Goal: Task Accomplishment & Management: Complete application form

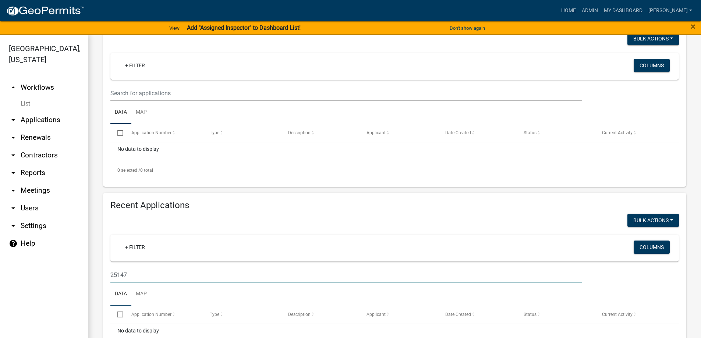
scroll to position [151, 0]
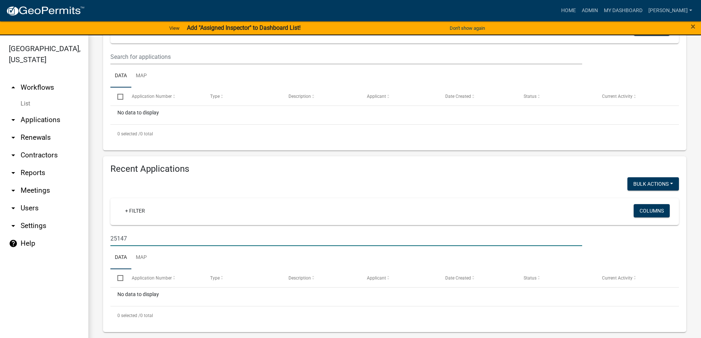
drag, startPoint x: 130, startPoint y: 233, endPoint x: 74, endPoint y: 219, distance: 57.8
click at [100, 226] on div "Recent Applications Bulk Actions Void + Filter Columns 25147 Data Map Select Ap…" at bounding box center [395, 244] width 594 height 176
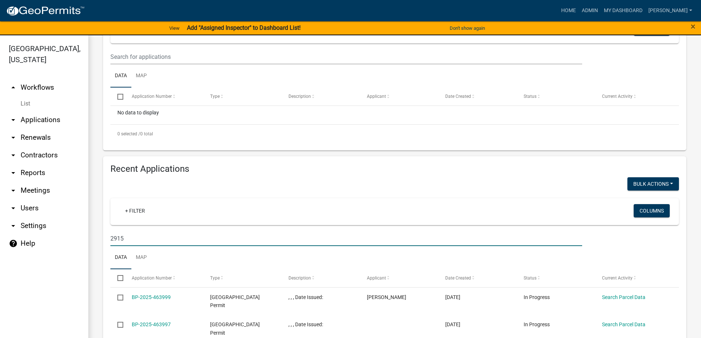
type input "2915"
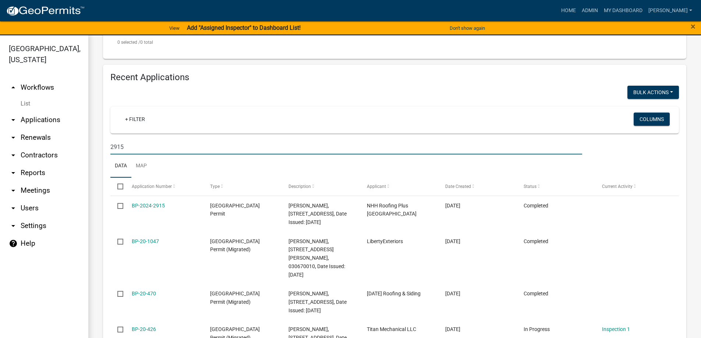
scroll to position [262, 0]
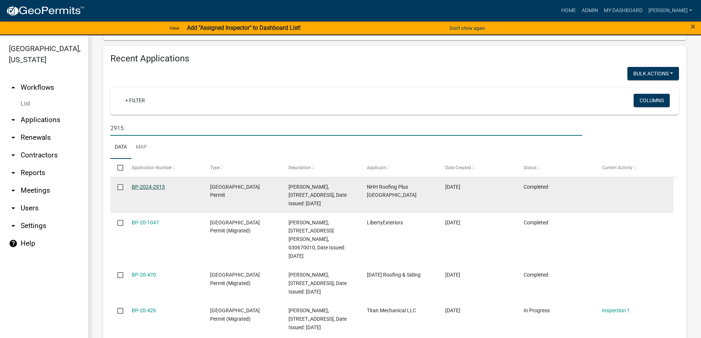
click at [149, 187] on link "BP-2024-2915" at bounding box center [148, 187] width 33 height 6
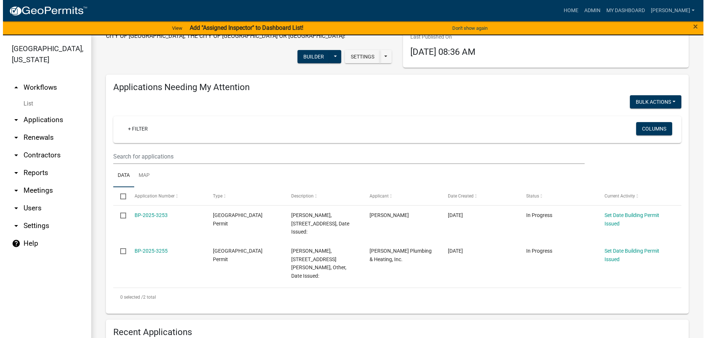
scroll to position [74, 0]
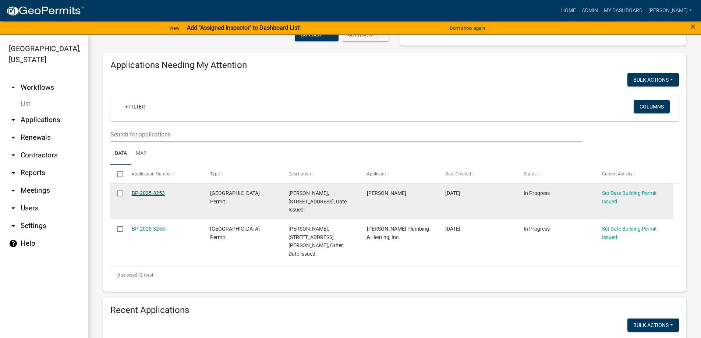
click at [143, 193] on link "BP-2025-3253" at bounding box center [148, 193] width 33 height 6
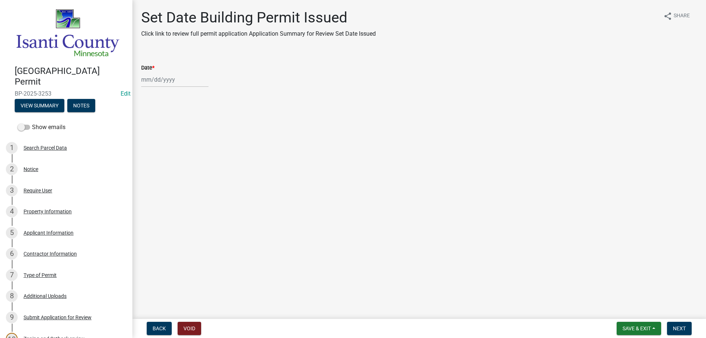
click at [157, 79] on div at bounding box center [174, 79] width 67 height 15
select select "8"
select select "2025"
click at [181, 145] on div "14" at bounding box center [184, 143] width 12 height 12
type input "[DATE]"
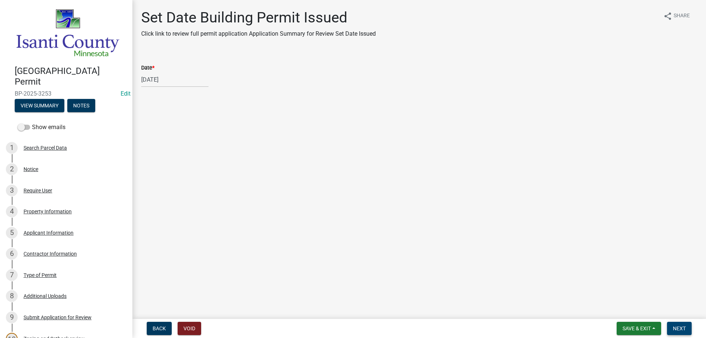
click at [680, 330] on span "Next" at bounding box center [679, 329] width 13 height 6
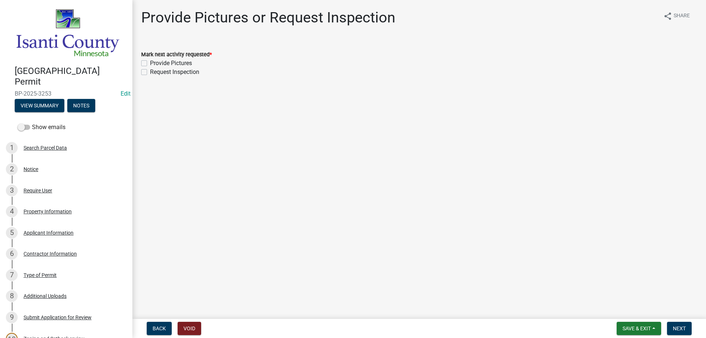
click at [150, 61] on label "Provide Pictures" at bounding box center [171, 63] width 42 height 9
click at [150, 61] on input "Provide Pictures" at bounding box center [152, 61] width 5 height 5
checkbox input "true"
click at [150, 72] on label "Request Inspection" at bounding box center [174, 72] width 49 height 9
click at [150, 72] on input "Request Inspection" at bounding box center [152, 70] width 5 height 5
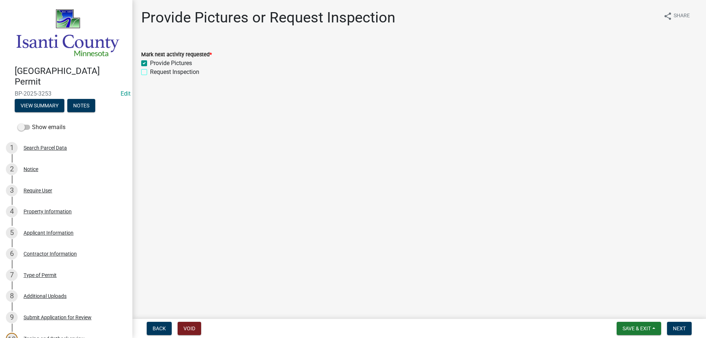
checkbox input "true"
click at [684, 327] on span "Next" at bounding box center [679, 329] width 13 height 6
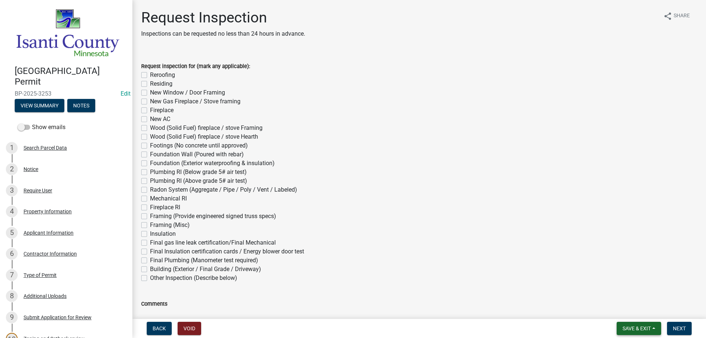
click at [647, 325] on button "Save & Exit" at bounding box center [639, 328] width 45 height 13
click at [632, 308] on button "Save & Exit" at bounding box center [632, 310] width 59 height 18
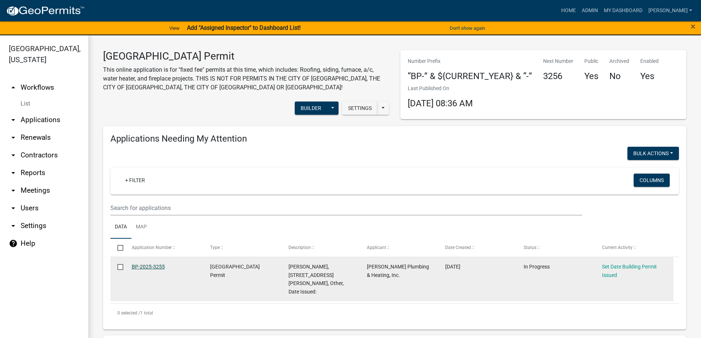
click at [154, 266] on link "BP-2025-3255" at bounding box center [148, 267] width 33 height 6
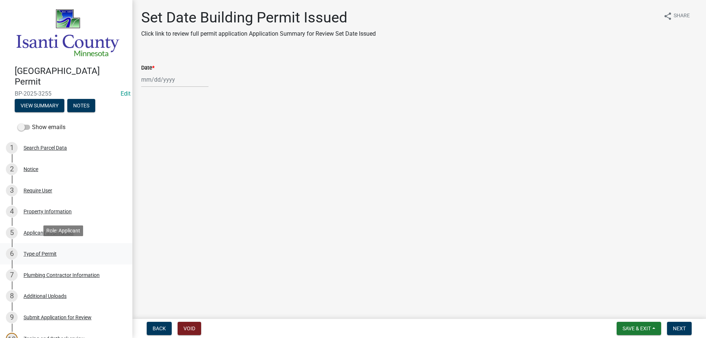
click at [36, 253] on div "Type of Permit" at bounding box center [40, 253] width 33 height 5
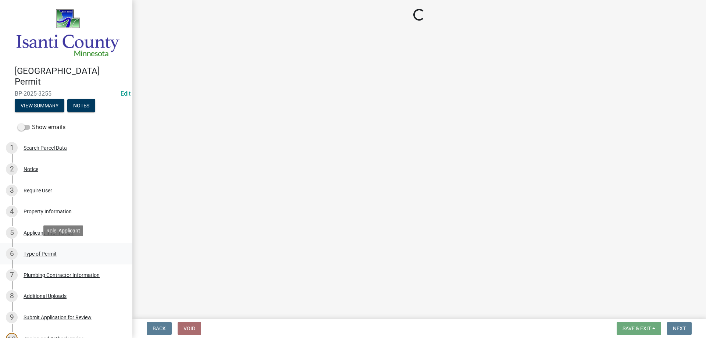
select select "eb4da8a3-282e-4d3e-a231-485219132635"
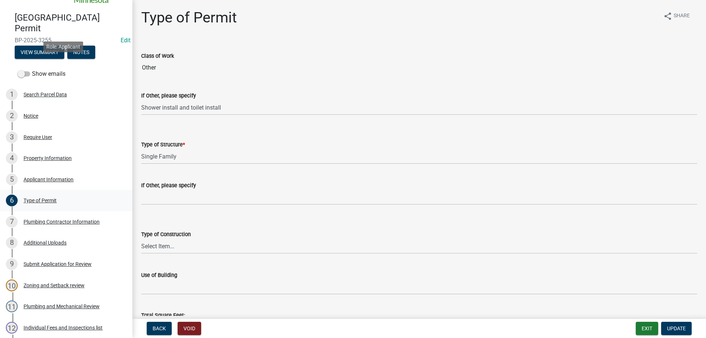
scroll to position [184, 0]
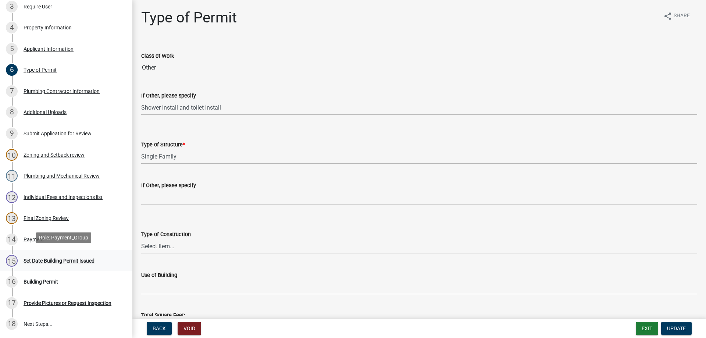
click at [36, 258] on div "Set Date Building Permit Issued" at bounding box center [59, 260] width 71 height 5
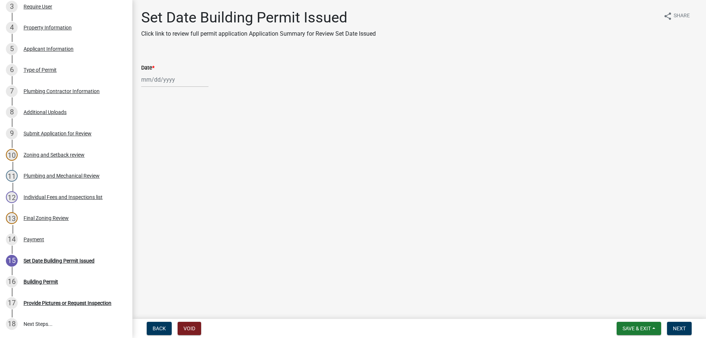
select select "8"
select select "2025"
click at [164, 78] on div "[PERSON_NAME] Feb Mar Apr [PERSON_NAME][DATE] Oct Nov [DATE] 1526 1527 1528 152…" at bounding box center [174, 79] width 67 height 15
click at [185, 144] on div "14" at bounding box center [184, 143] width 12 height 12
type input "[DATE]"
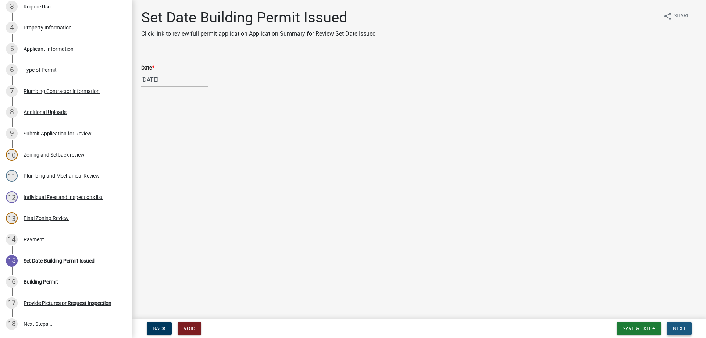
click at [676, 330] on span "Next" at bounding box center [679, 329] width 13 height 6
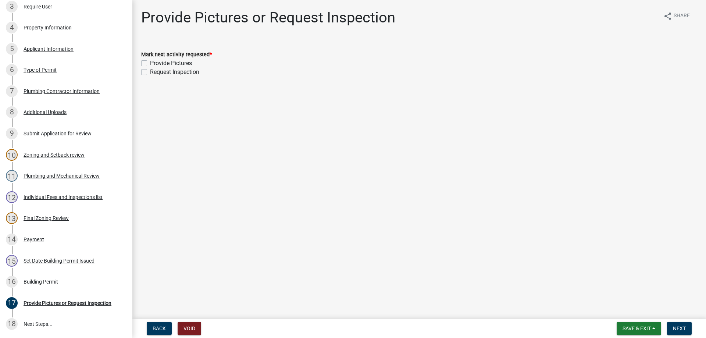
click at [150, 72] on label "Request Inspection" at bounding box center [174, 72] width 49 height 9
click at [150, 72] on input "Request Inspection" at bounding box center [152, 70] width 5 height 5
checkbox input "true"
checkbox input "false"
checkbox input "true"
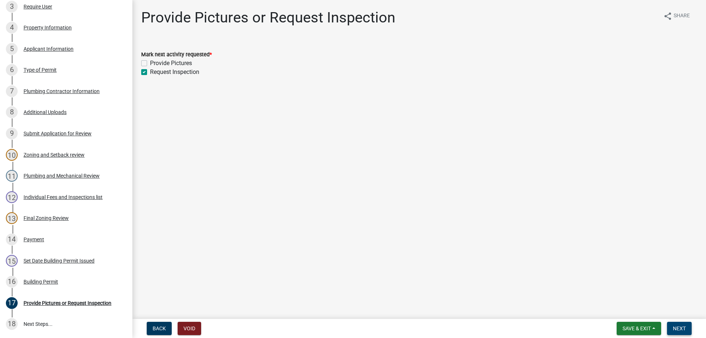
click at [682, 325] on button "Next" at bounding box center [679, 328] width 25 height 13
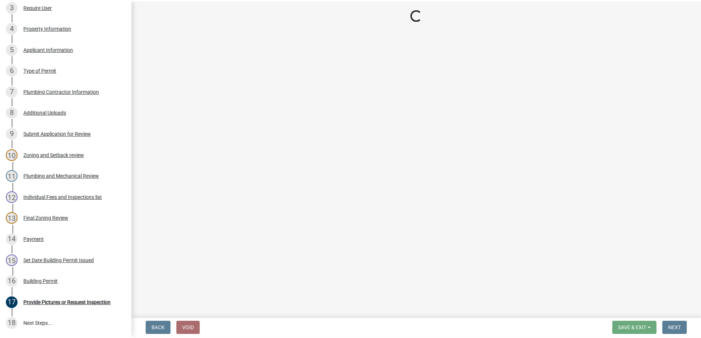
scroll to position [205, 0]
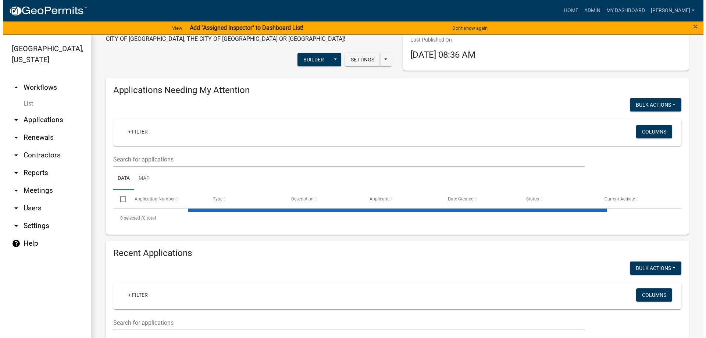
scroll to position [221, 0]
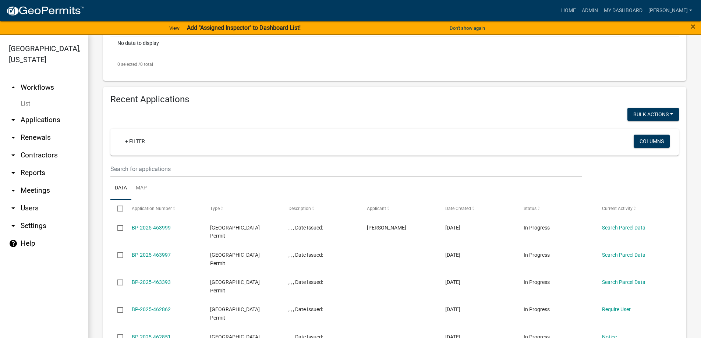
drag, startPoint x: 128, startPoint y: 150, endPoint x: 138, endPoint y: 153, distance: 10.7
click at [128, 151] on div "+ Filter Columns" at bounding box center [395, 142] width 562 height 27
click at [142, 171] on input "text" at bounding box center [346, 169] width 472 height 15
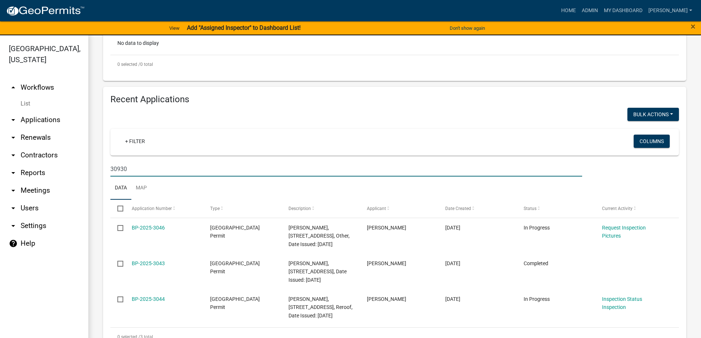
drag, startPoint x: 96, startPoint y: 167, endPoint x: 71, endPoint y: 170, distance: 24.4
click at [71, 170] on div "[GEOGRAPHIC_DATA], [US_STATE] arrow_drop_up Workflows List arrow_drop_down Appl…" at bounding box center [350, 191] width 701 height 312
type input "3178"
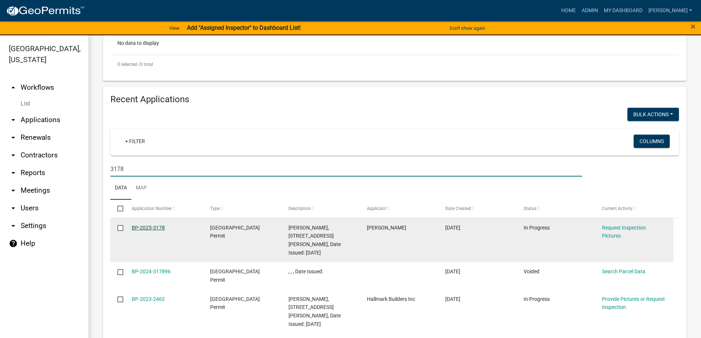
click at [152, 228] on link "BP-2025-3178" at bounding box center [148, 228] width 33 height 6
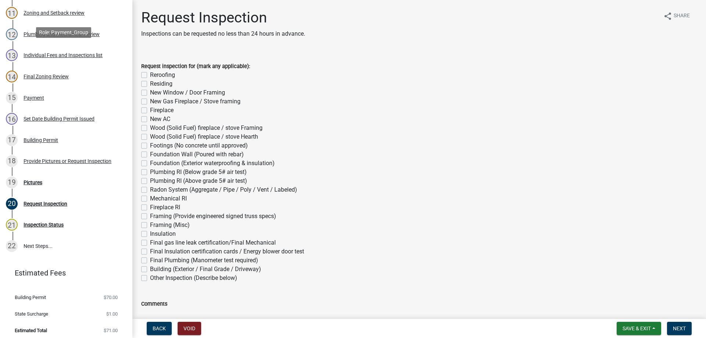
scroll to position [348, 0]
click at [33, 182] on div "Pictures" at bounding box center [33, 181] width 19 height 5
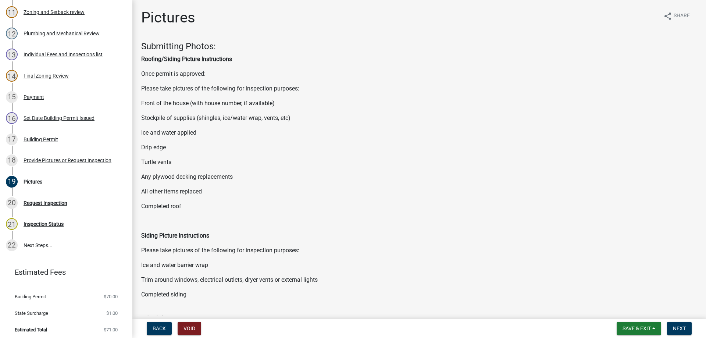
scroll to position [131, 0]
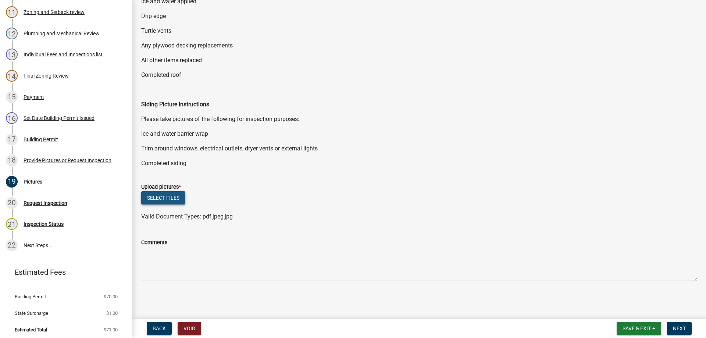
click at [167, 201] on button "Select files" at bounding box center [163, 197] width 44 height 13
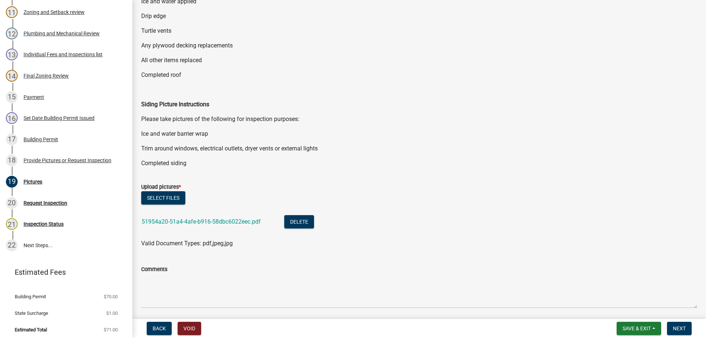
scroll to position [158, 0]
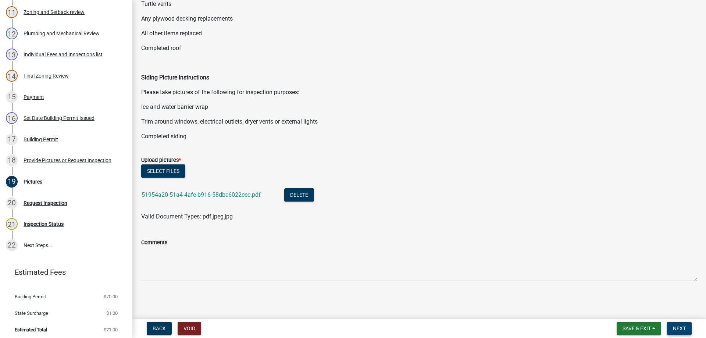
click at [670, 329] on button "Next" at bounding box center [679, 328] width 25 height 13
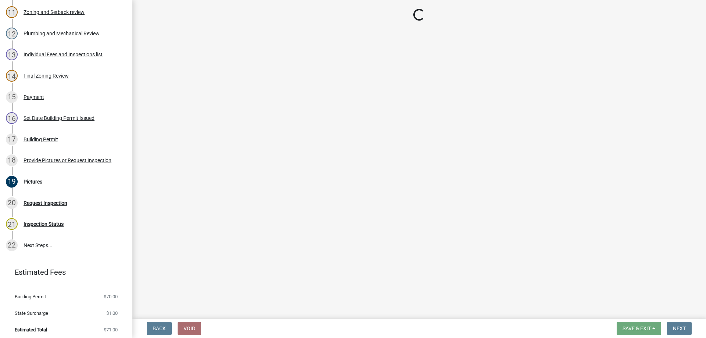
scroll to position [326, 0]
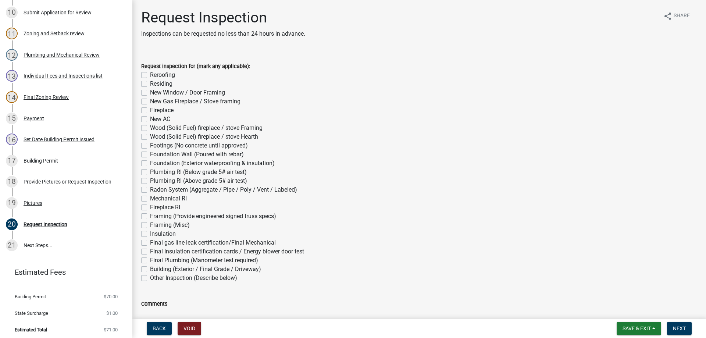
click at [150, 74] on label "Reroofing" at bounding box center [162, 75] width 25 height 9
click at [150, 74] on input "Reroofing" at bounding box center [152, 73] width 5 height 5
checkbox input "true"
checkbox input "false"
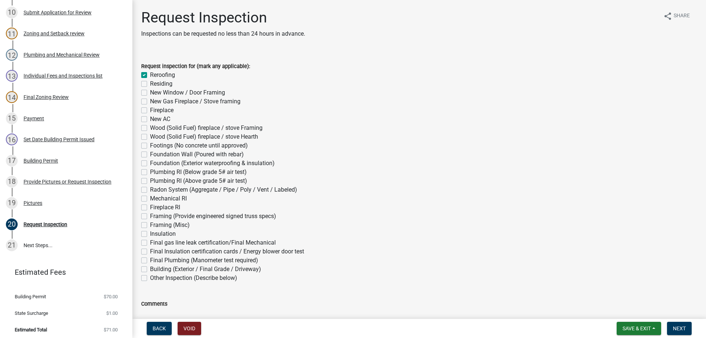
checkbox input "false"
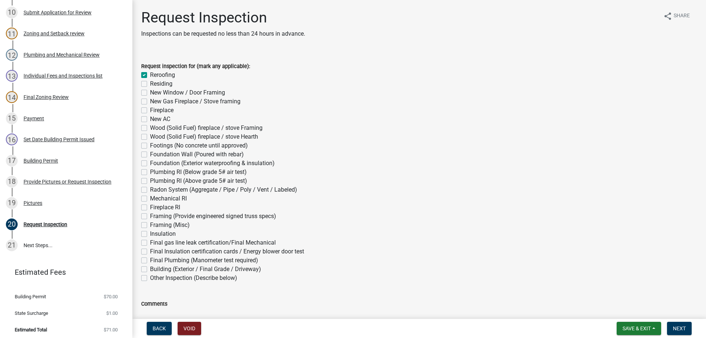
checkbox input "false"
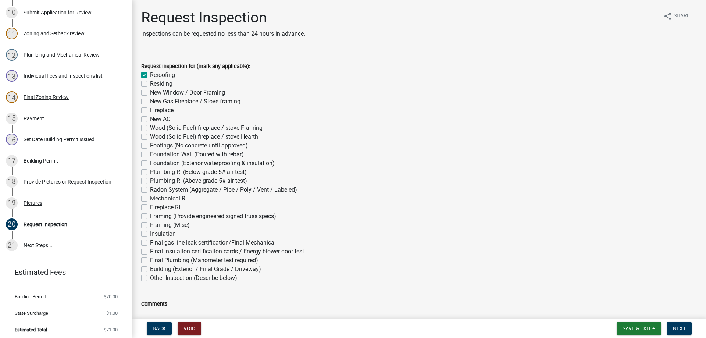
checkbox input "false"
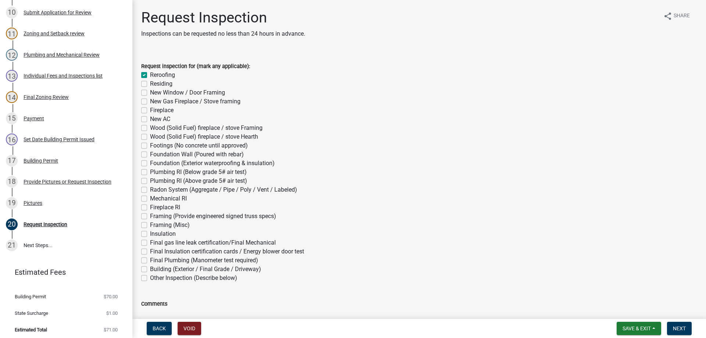
checkbox input "false"
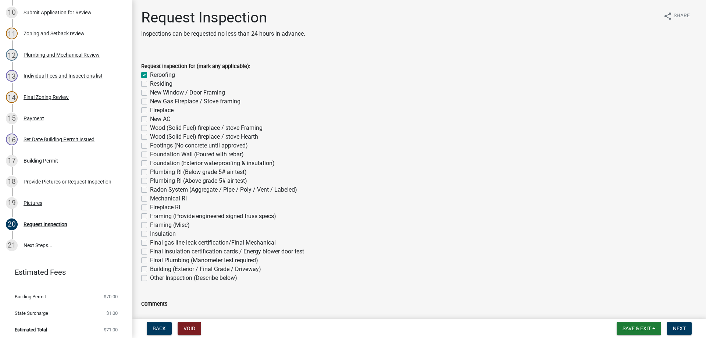
checkbox input "false"
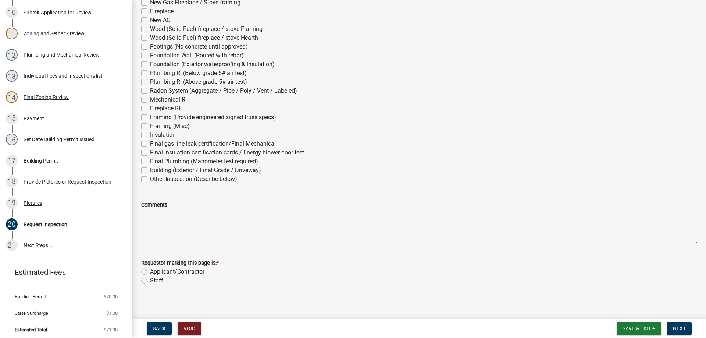
scroll to position [103, 0]
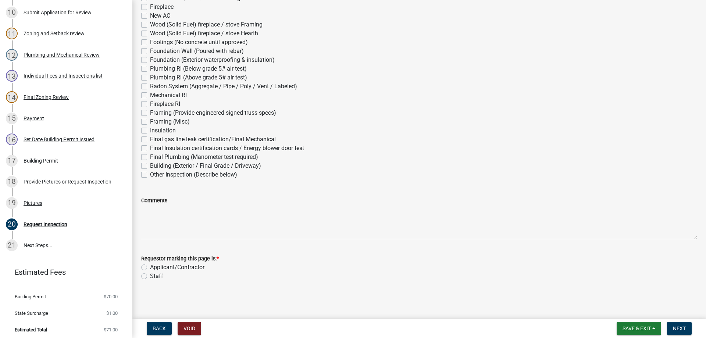
click at [150, 276] on label "Staff" at bounding box center [156, 276] width 13 height 9
click at [150, 276] on input "Staff" at bounding box center [152, 274] width 5 height 5
radio input "true"
click at [650, 330] on span "Save & Exit" at bounding box center [637, 329] width 28 height 6
click at [632, 309] on button "Save & Exit" at bounding box center [632, 310] width 59 height 18
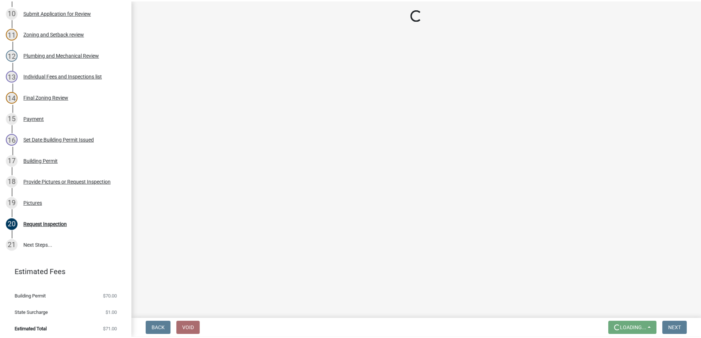
scroll to position [0, 0]
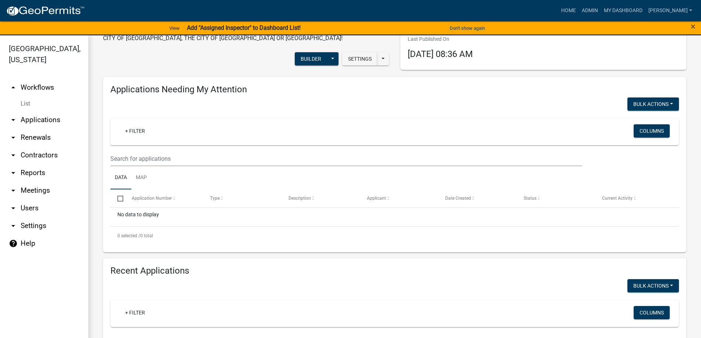
scroll to position [147, 0]
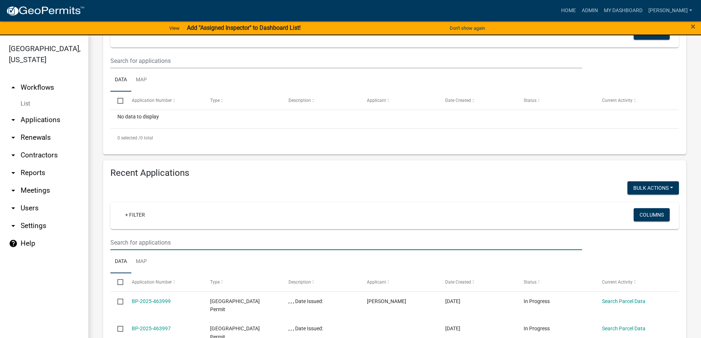
click at [140, 68] on input "text" at bounding box center [346, 60] width 472 height 15
type input "7820"
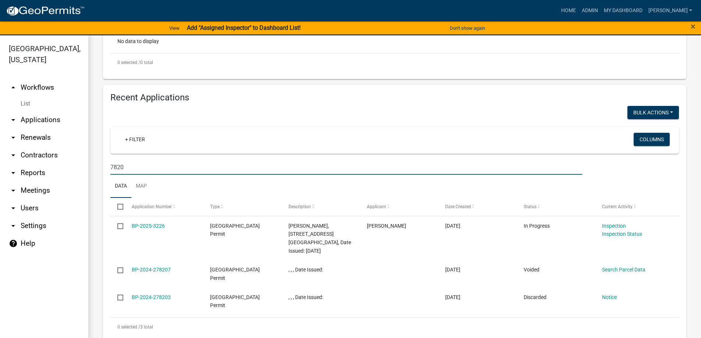
scroll to position [226, 0]
